Goal: Task Accomplishment & Management: Use online tool/utility

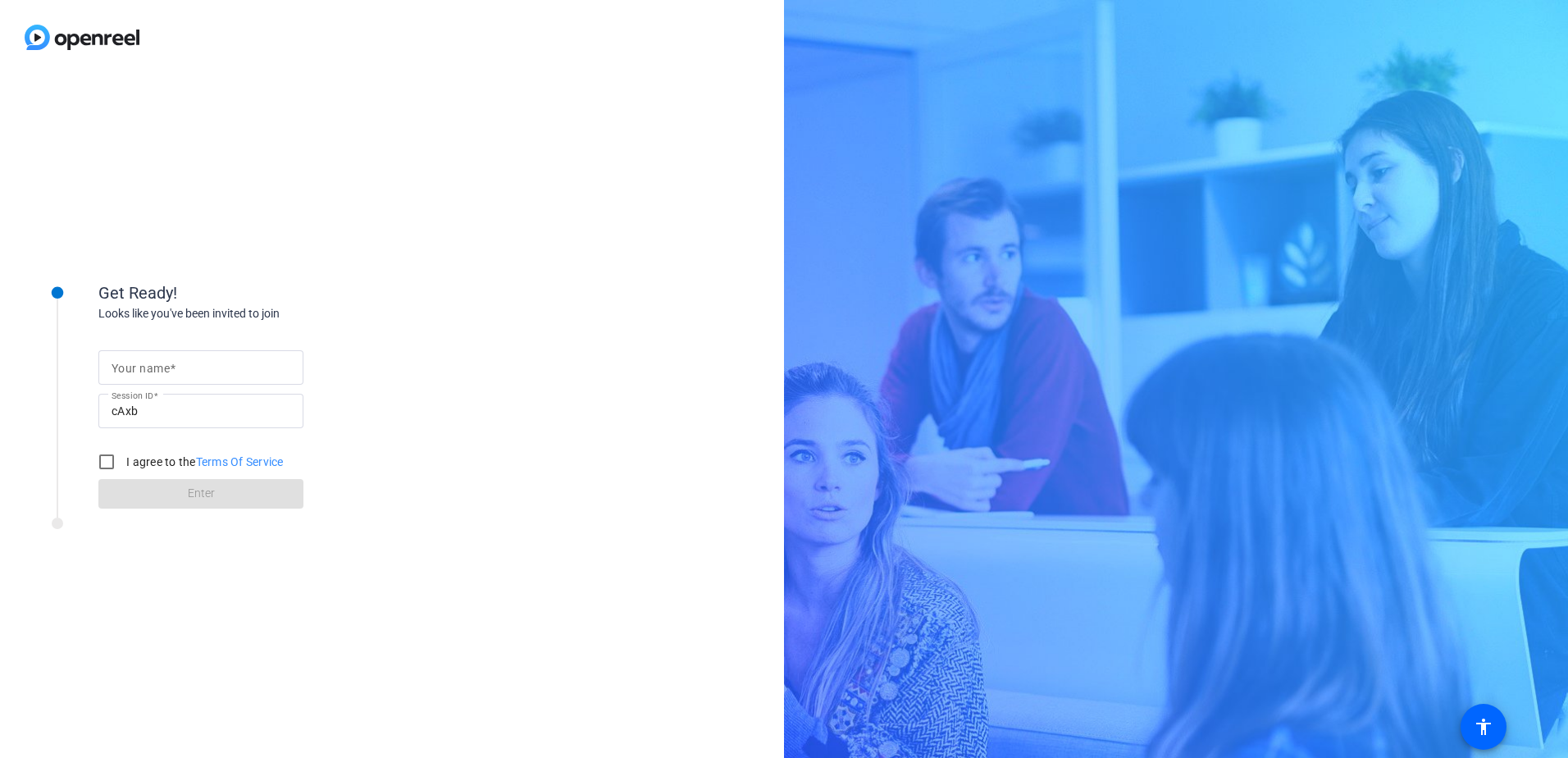
click at [155, 379] on div at bounding box center [201, 368] width 179 height 35
type input "Onn Min Kon"
click at [495, 262] on div "Get Ready! Looks like you've been invited to join Your name Onn Min Kon Session…" at bounding box center [392, 416] width 784 height 684
drag, startPoint x: 102, startPoint y: 456, endPoint x: 132, endPoint y: 474, distance: 35.0
click at [106, 457] on input "I agree to the Terms Of Service" at bounding box center [106, 462] width 33 height 33
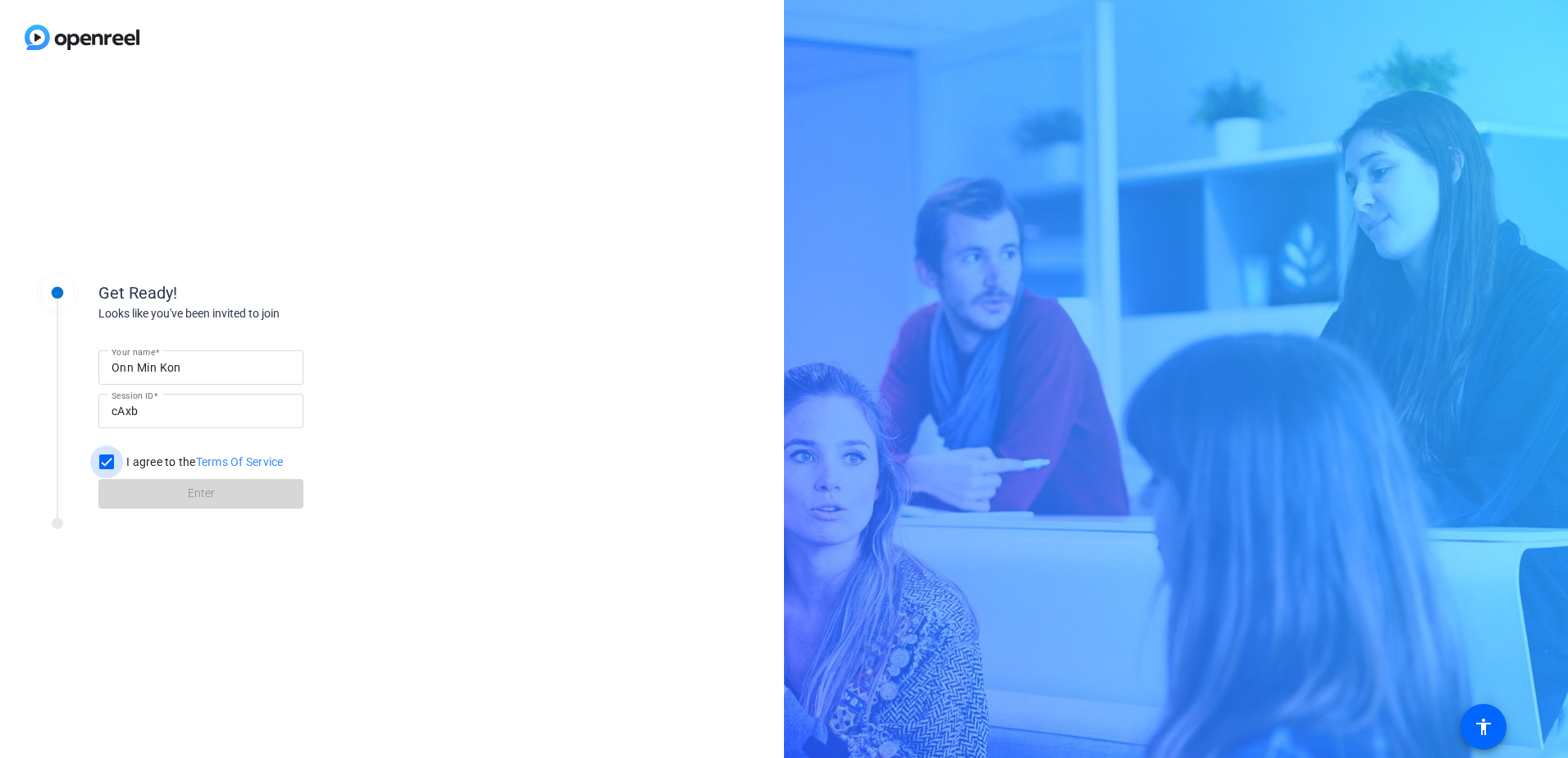
checkbox input "true"
click at [172, 493] on span at bounding box center [201, 493] width 205 height 39
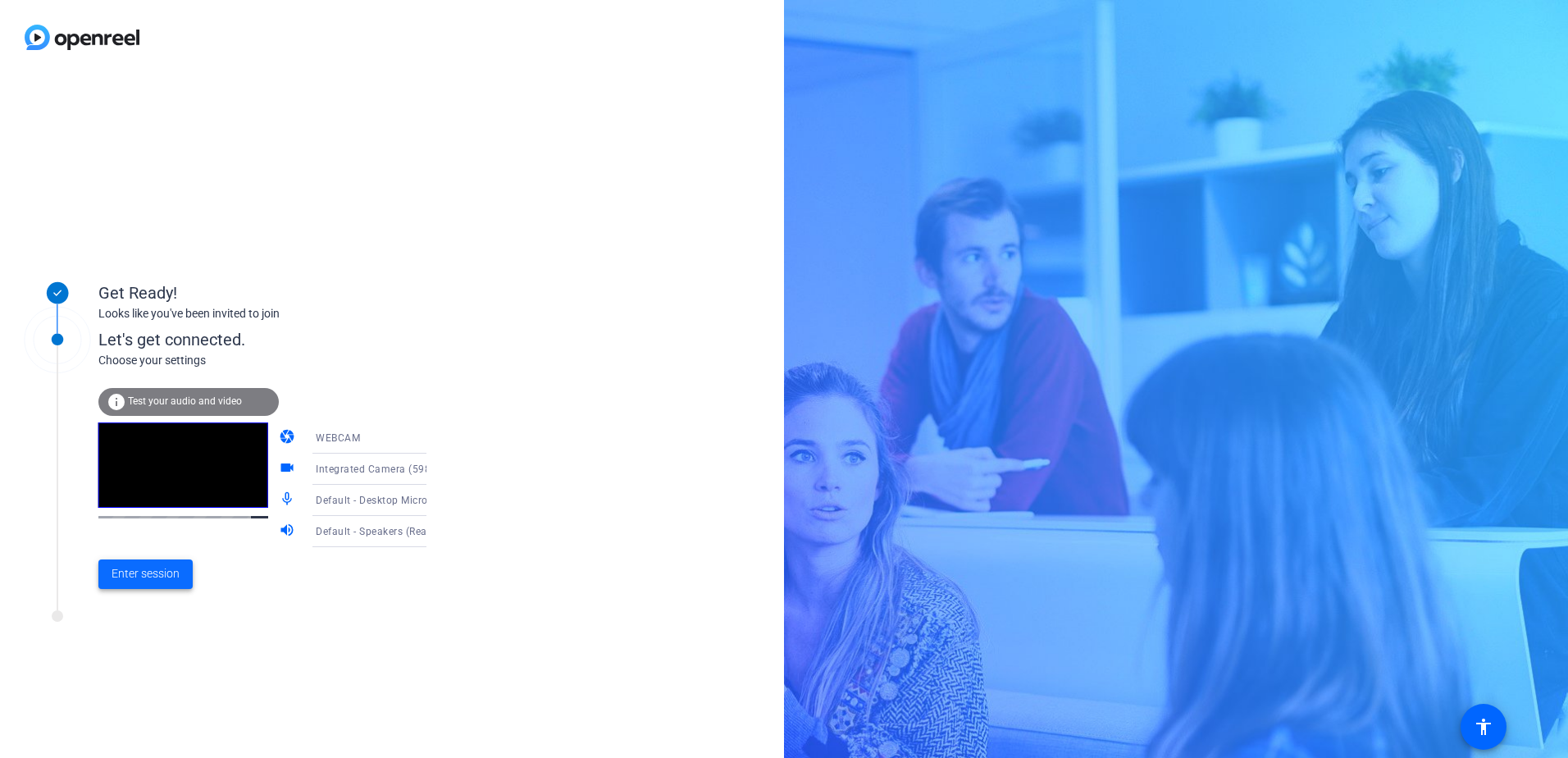
click at [163, 581] on span "Enter session" at bounding box center [145, 574] width 68 height 17
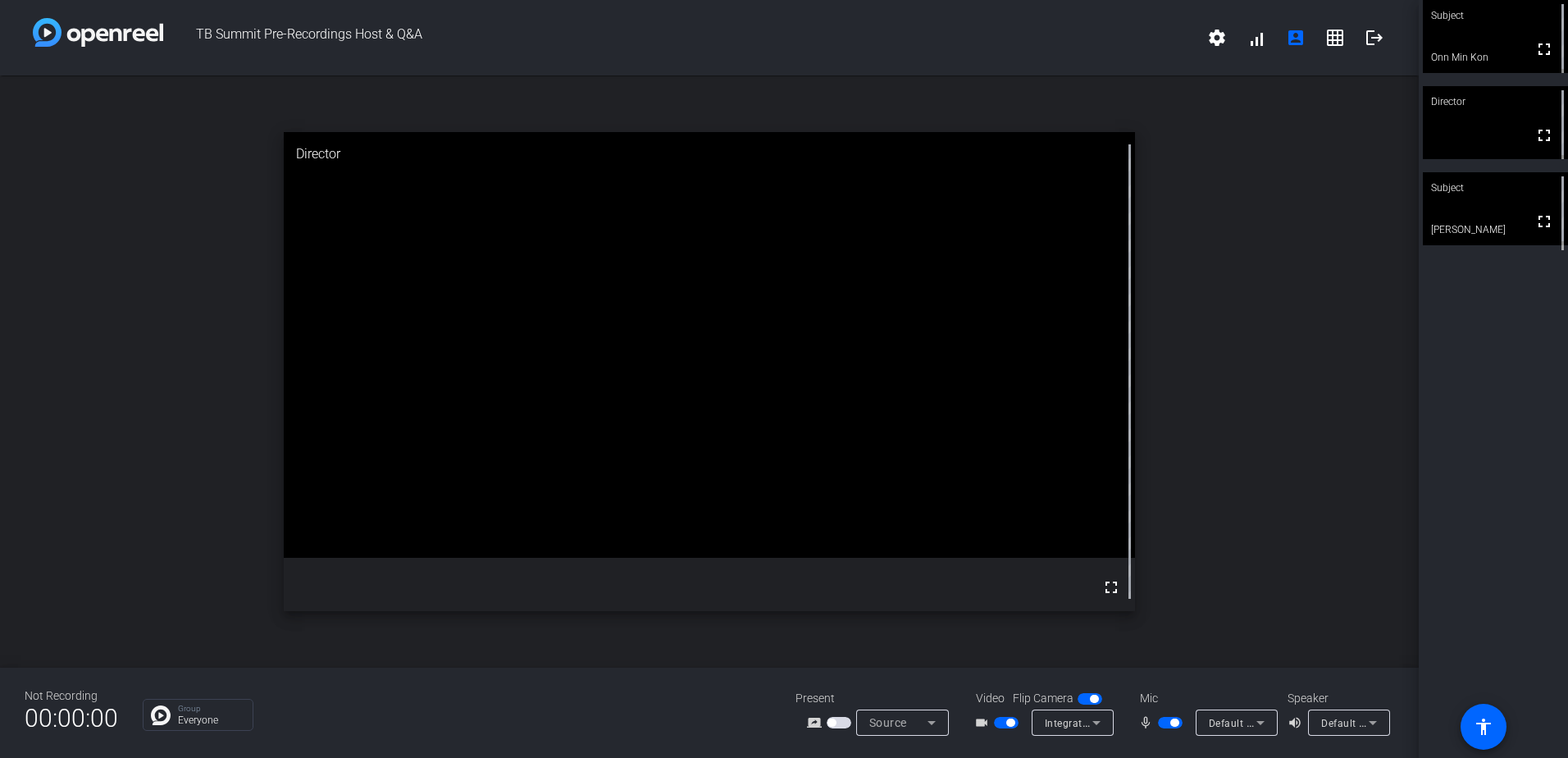
click at [1007, 719] on span "button" at bounding box center [1010, 722] width 8 height 8
click at [1001, 719] on span "button" at bounding box center [999, 722] width 8 height 8
click at [1491, 212] on video at bounding box center [1495, 209] width 145 height 73
click at [1490, 212] on video at bounding box center [1495, 209] width 144 height 72
click at [1449, 436] on div "Subject fullscreen [PERSON_NAME] Director fullscreen Subject fullscreen [PERSON…" at bounding box center [1494, 379] width 149 height 758
